Goal: Check status: Check status

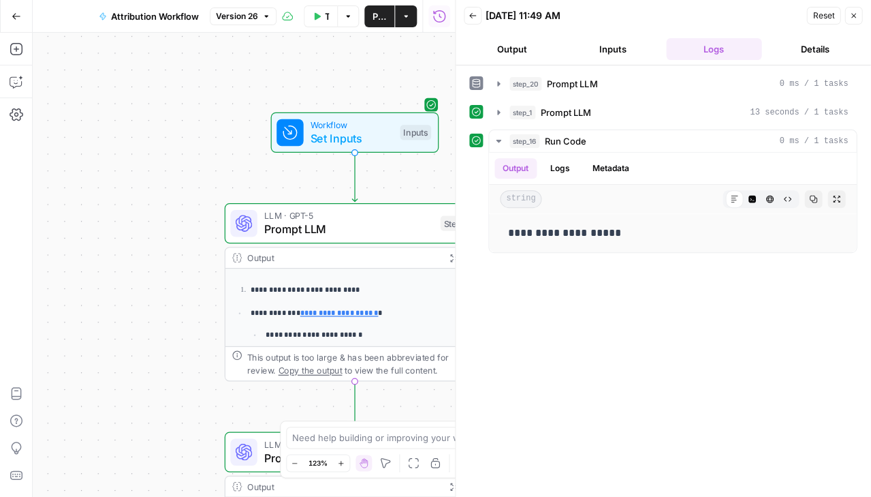
click at [150, 20] on span "Attribution Workflow" at bounding box center [155, 17] width 88 height 14
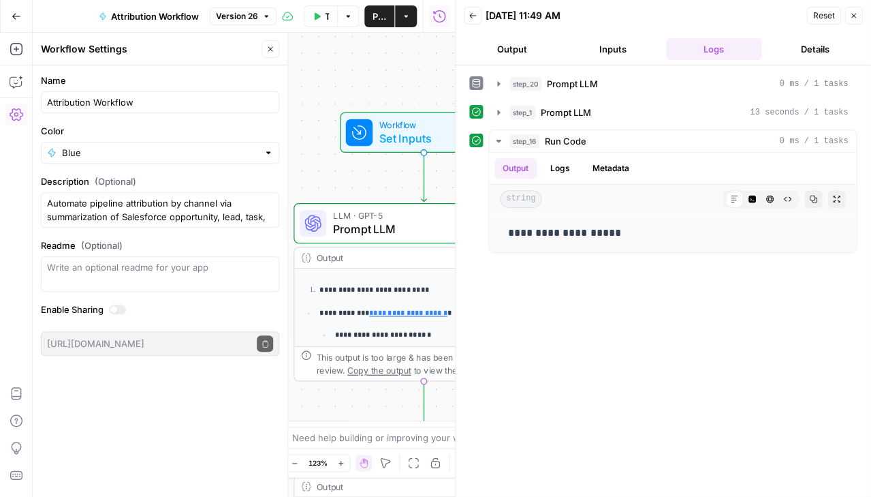
click at [15, 17] on icon "button" at bounding box center [17, 17] width 10 height 10
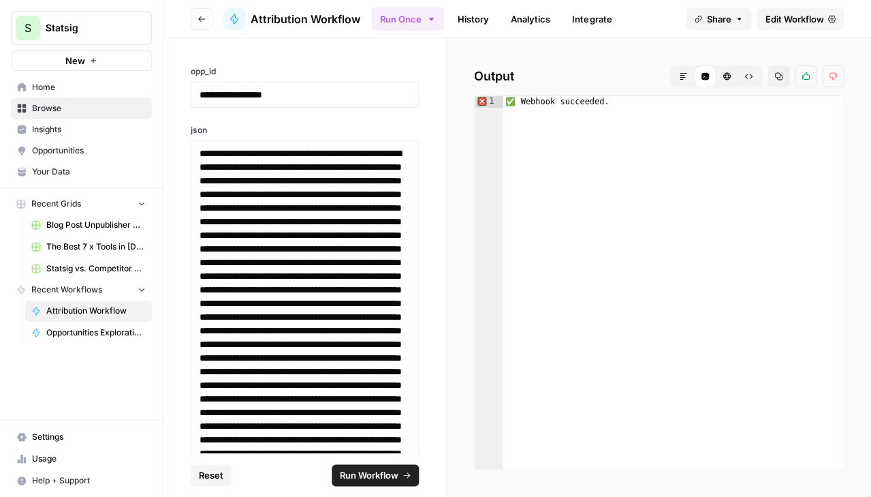
click at [205, 12] on button "Go back" at bounding box center [202, 19] width 22 height 22
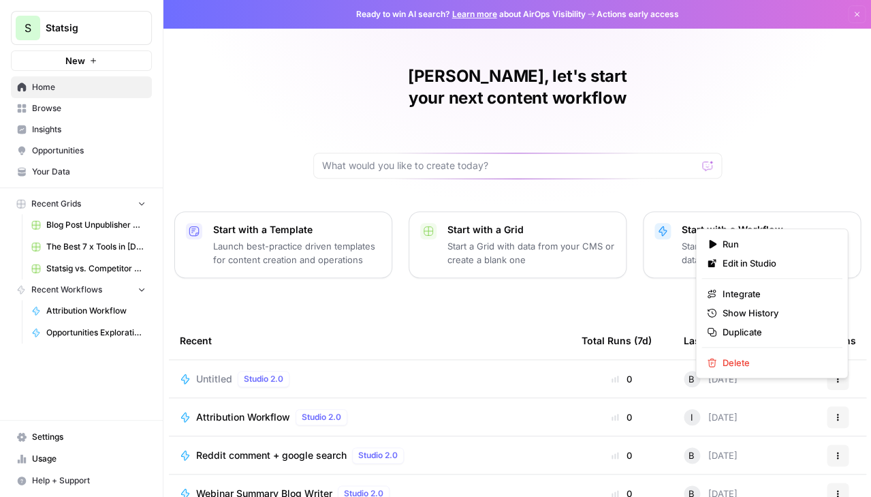
click at [834, 413] on icon "button" at bounding box center [838, 417] width 8 height 8
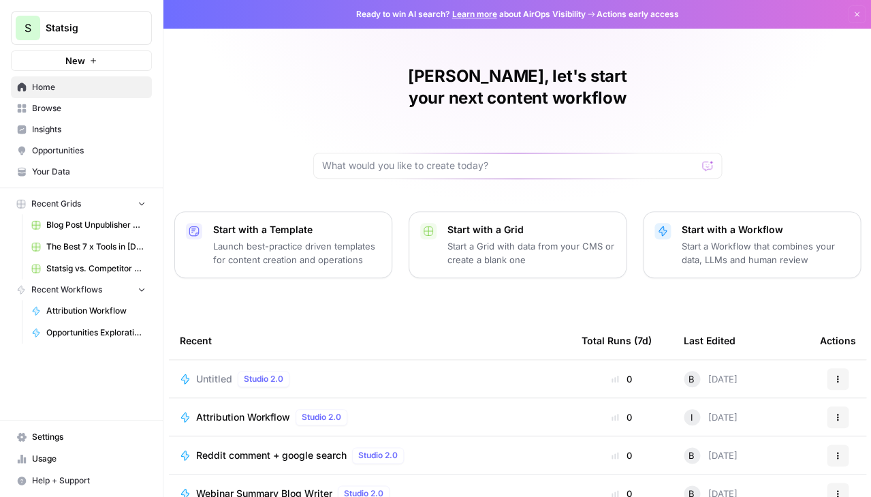
click at [834, 413] on icon "button" at bounding box center [838, 417] width 8 height 8
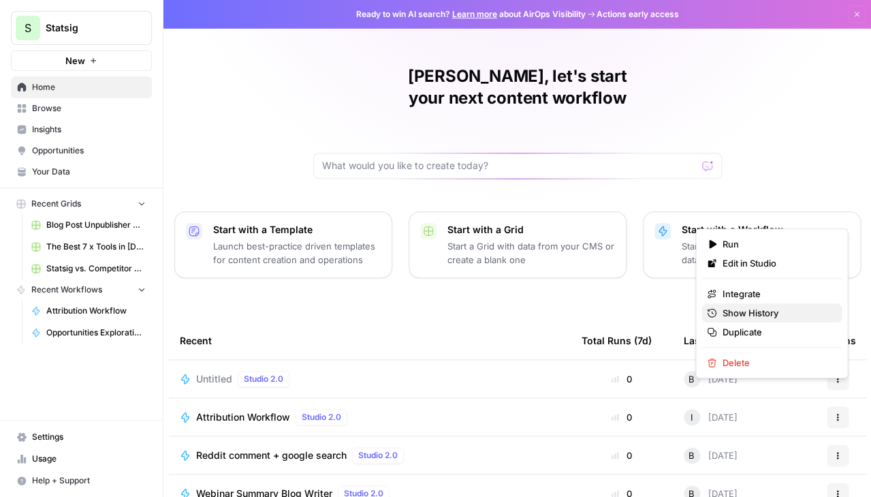
click at [756, 313] on span "Show History" at bounding box center [776, 313] width 109 height 14
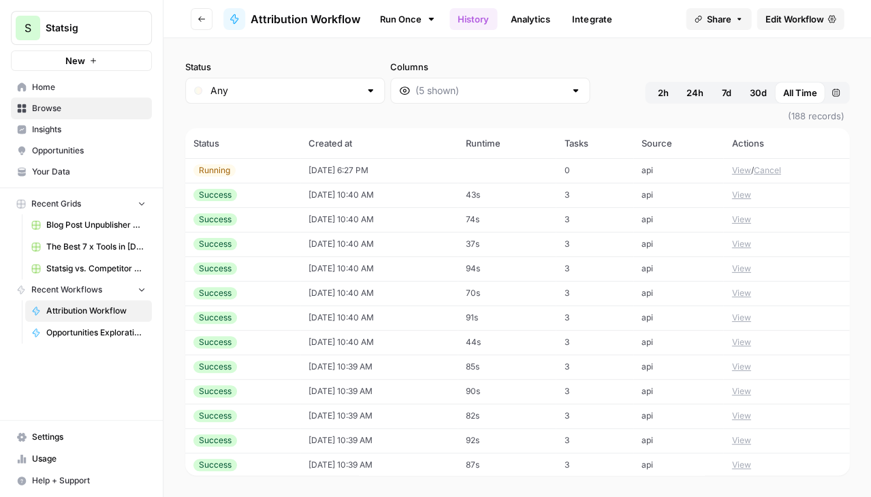
click at [740, 164] on button "View" at bounding box center [741, 170] width 19 height 12
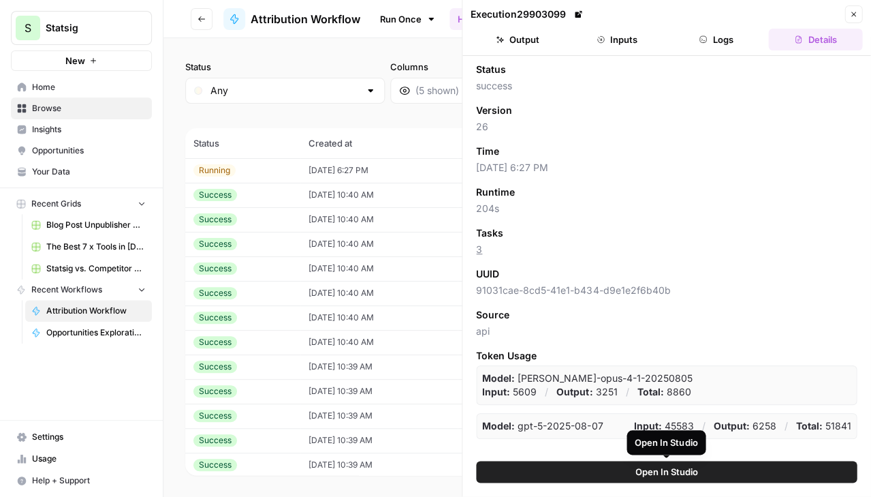
click at [717, 40] on button "Logs" at bounding box center [716, 40] width 94 height 22
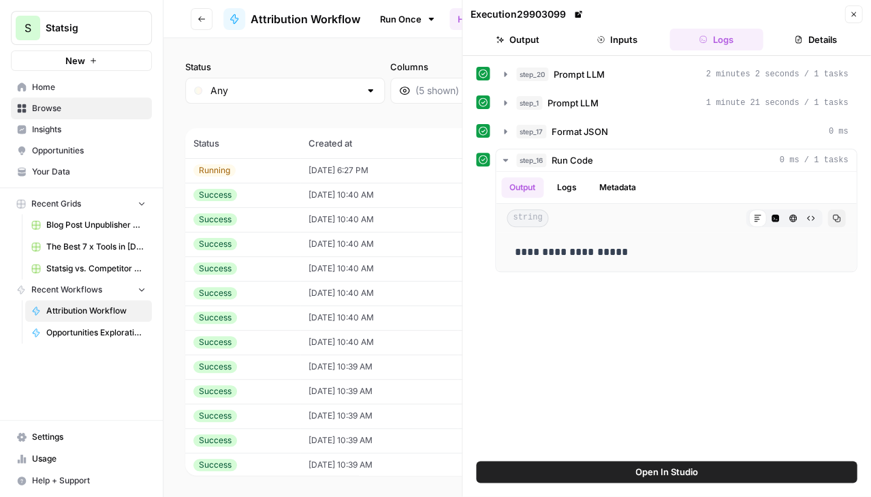
click at [849, 18] on icon "button" at bounding box center [853, 14] width 8 height 8
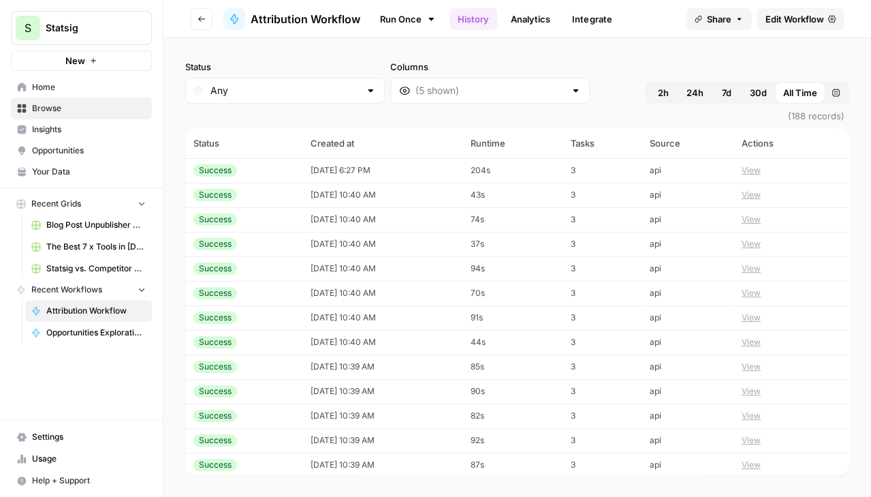
click at [255, 164] on div "Success" at bounding box center [243, 170] width 101 height 12
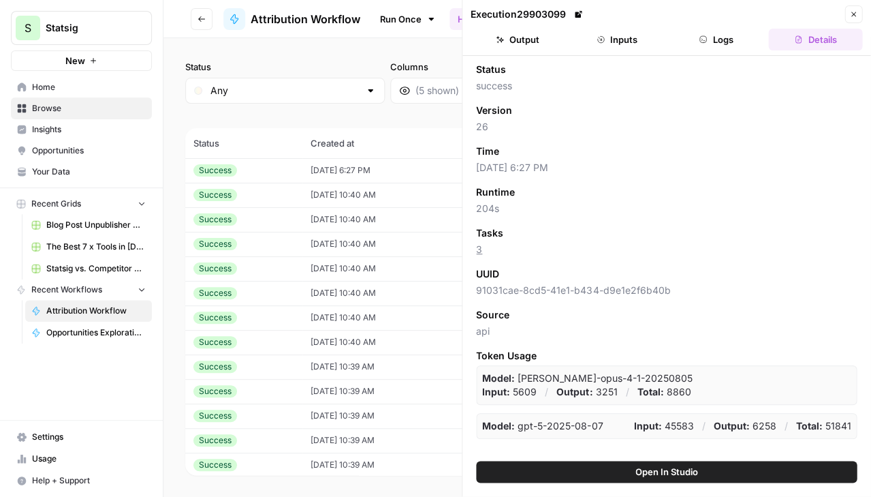
click at [629, 40] on button "Inputs" at bounding box center [617, 40] width 94 height 22
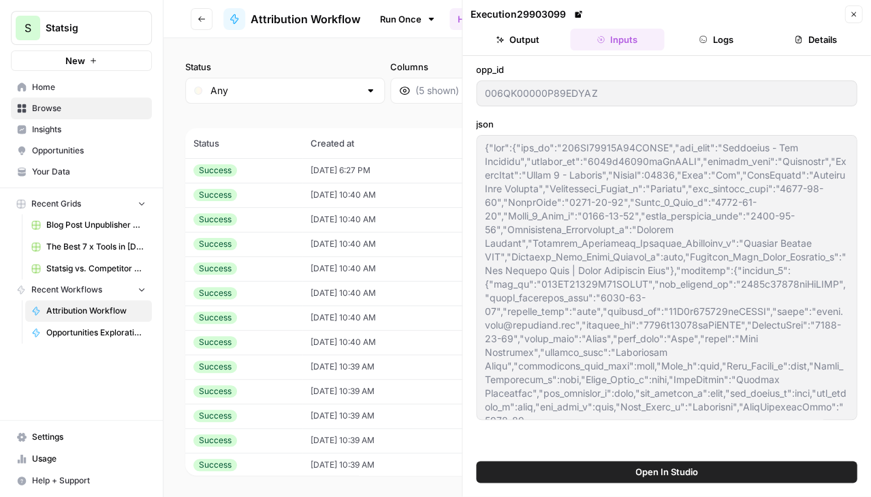
click at [732, 48] on button "Logs" at bounding box center [716, 40] width 94 height 22
